Goal: Task Accomplishment & Management: Use online tool/utility

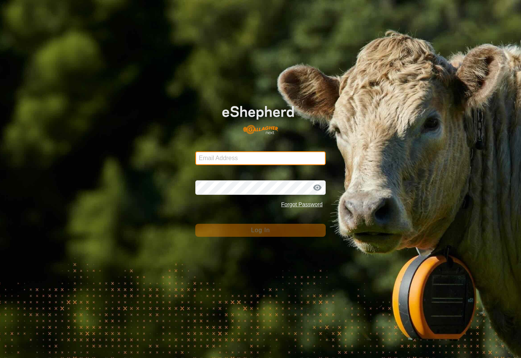
click at [306, 164] on input "Email Address" at bounding box center [260, 158] width 131 height 14
type input "[EMAIL_ADDRESS][DOMAIN_NAME]"
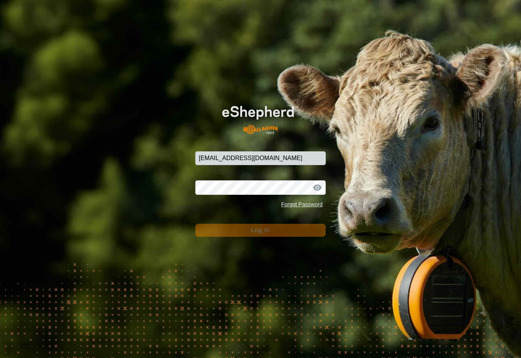
click at [261, 230] on button "Log In" at bounding box center [260, 230] width 131 height 13
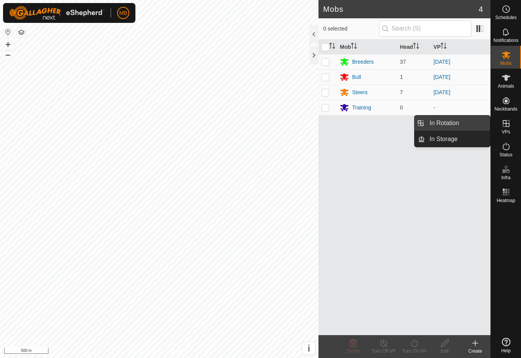
click at [464, 127] on link "In Rotation" at bounding box center [457, 123] width 65 height 15
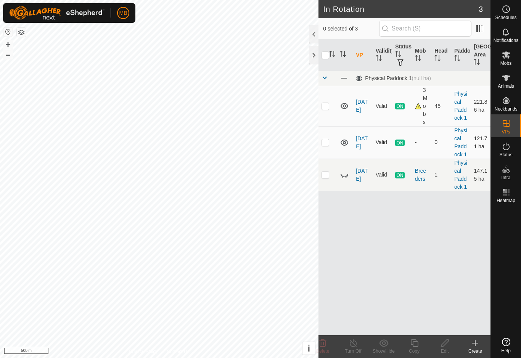
click at [330, 143] on td at bounding box center [328, 142] width 18 height 32
checkbox input "true"
click at [319, 29] on div at bounding box center [313, 34] width 9 height 18
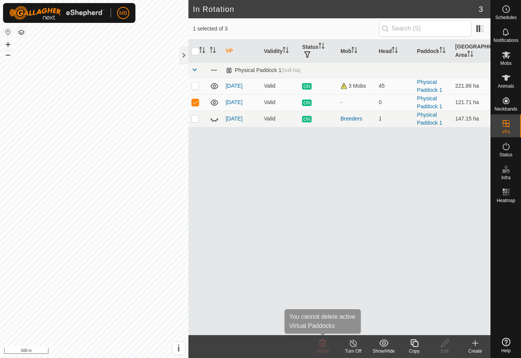
click at [323, 345] on icon at bounding box center [322, 344] width 7 height 8
click at [294, 223] on div "VP Validity Status Mob Head Paddock Grazing Area Physical Paddock 1 (null ha) […" at bounding box center [340, 188] width 302 height 296
click at [197, 87] on p-checkbox at bounding box center [196, 86] width 8 height 6
checkbox input "true"
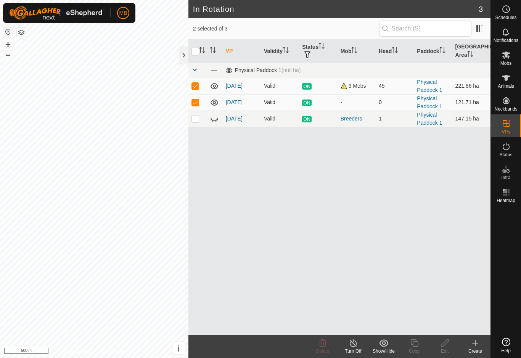
click at [202, 105] on td at bounding box center [198, 102] width 18 height 16
checkbox input "false"
click at [193, 89] on td at bounding box center [198, 86] width 18 height 16
checkbox input "false"
click at [185, 57] on div at bounding box center [183, 55] width 9 height 18
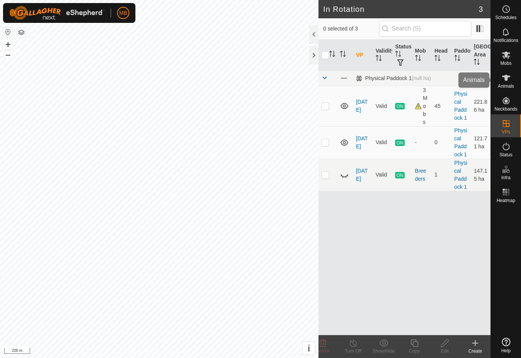
click at [516, 79] on div "Animals" at bounding box center [506, 80] width 30 height 23
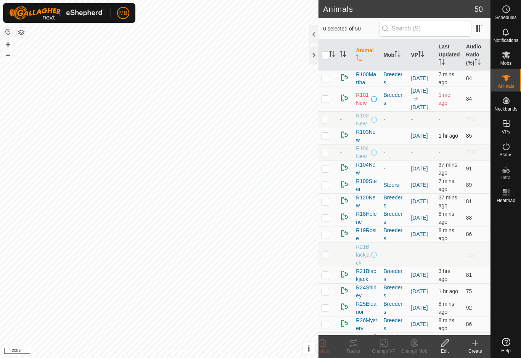
click at [326, 139] on p-checkbox at bounding box center [326, 136] width 8 height 6
checkbox input "true"
click at [420, 51] on icon "Activate to sort" at bounding box center [419, 54] width 1 height 6
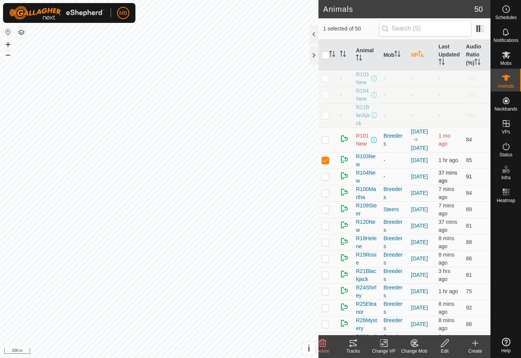
click at [324, 180] on p-checkbox at bounding box center [326, 177] width 8 height 6
checkbox input "true"
click at [384, 343] on icon at bounding box center [384, 343] width 10 height 9
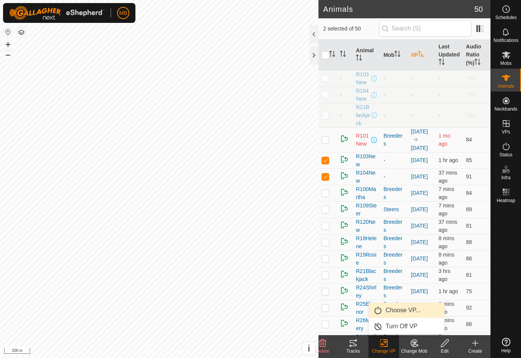
click at [418, 314] on span "Choose VP..." at bounding box center [403, 310] width 35 height 9
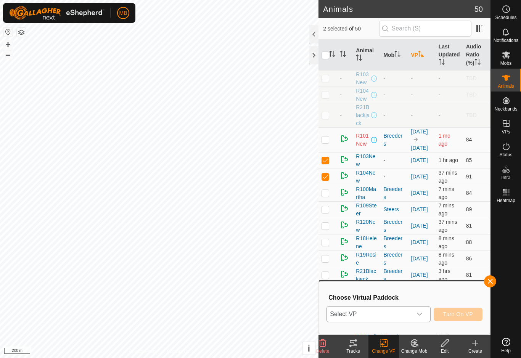
click at [406, 314] on span "Select VP" at bounding box center [369, 314] width 85 height 15
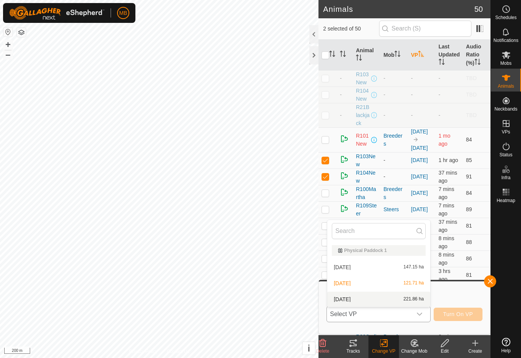
click at [388, 300] on div "[DATE] 221.86 ha" at bounding box center [379, 299] width 94 height 9
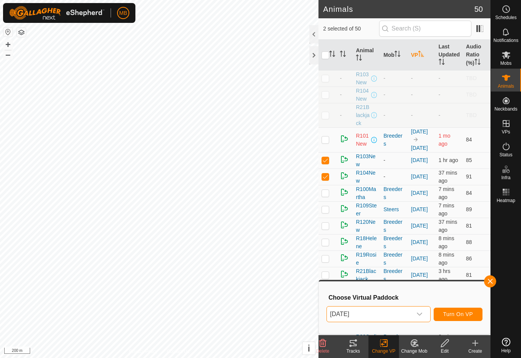
click at [472, 314] on span "Turn On VP" at bounding box center [458, 314] width 30 height 6
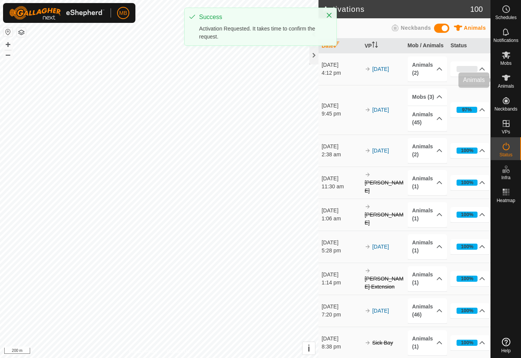
click at [508, 81] on icon at bounding box center [506, 77] width 9 height 9
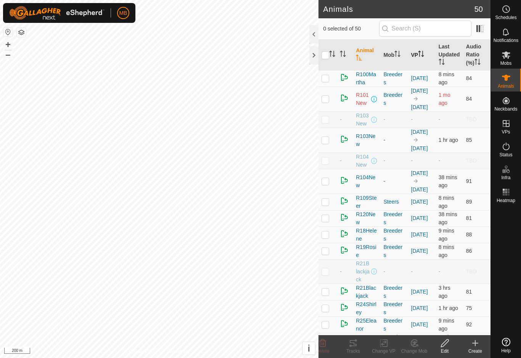
click at [424, 52] on icon "Activate to sort" at bounding box center [423, 54] width 1 height 6
